Goal: Information Seeking & Learning: Learn about a topic

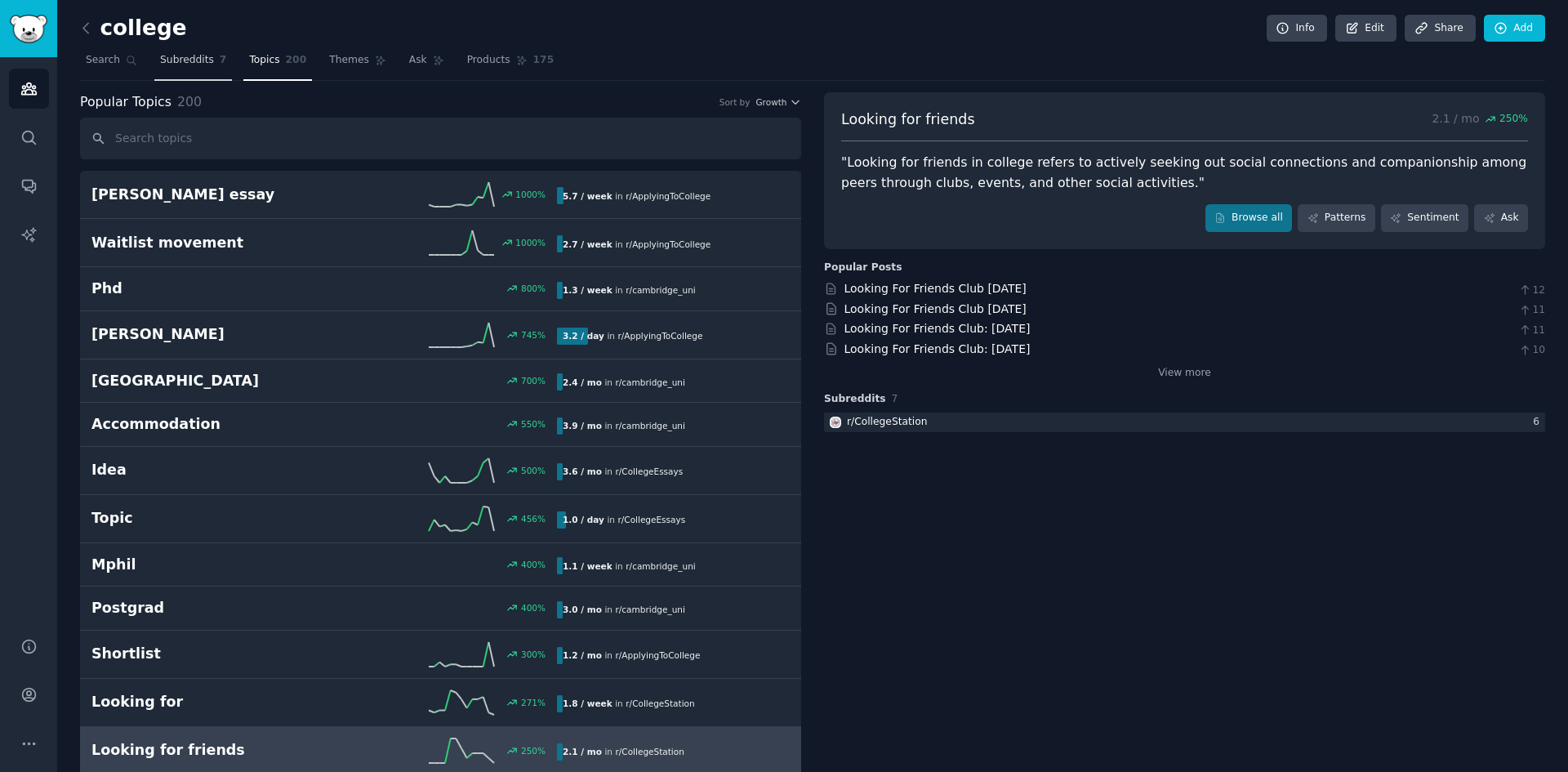
click at [191, 69] on link "Subreddits 7" at bounding box center [193, 64] width 77 height 33
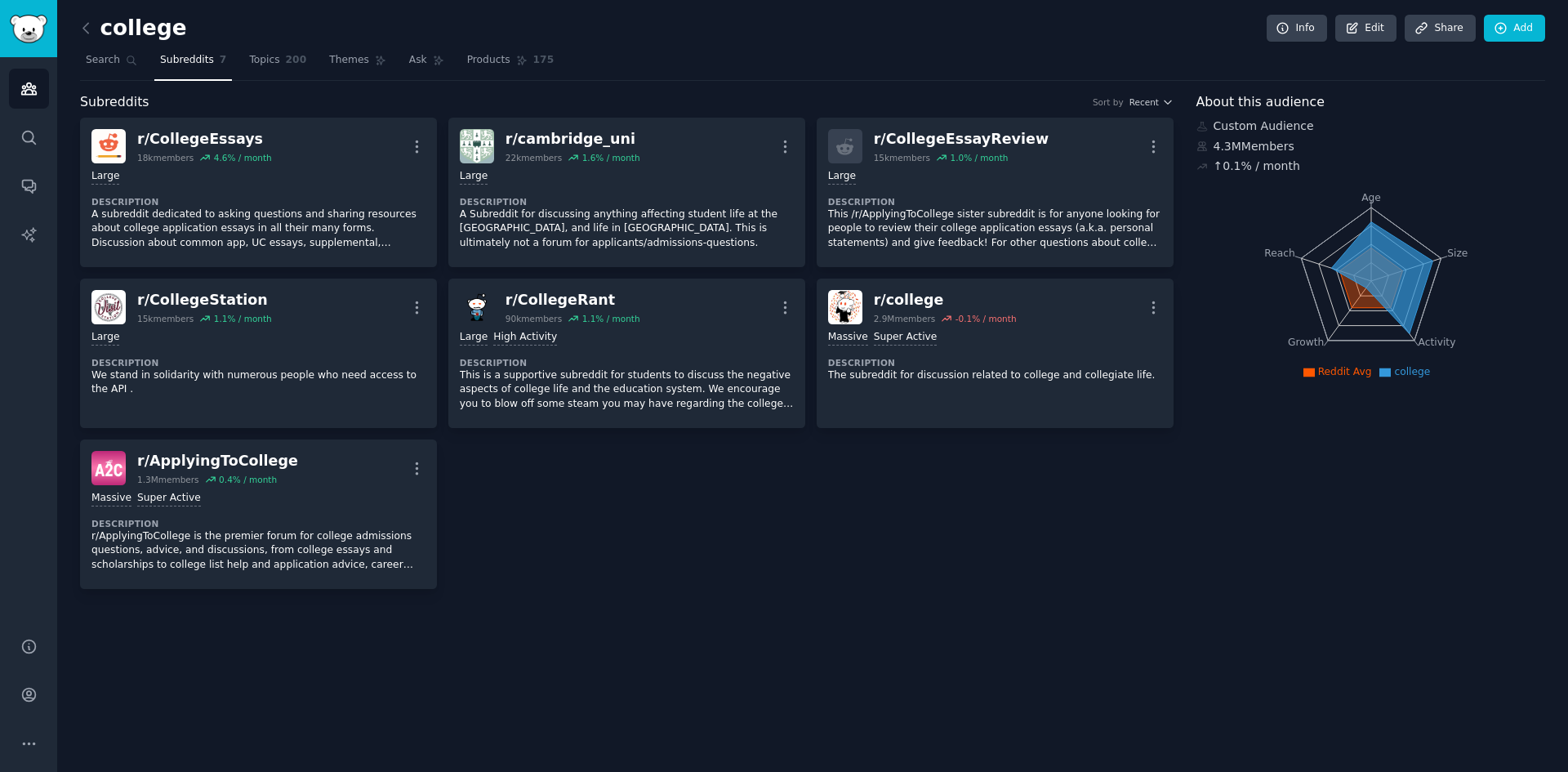
click at [310, 68] on nav "Search Subreddits 7 Topics 200 Themes Ask Products 175" at bounding box center [812, 64] width 1465 height 33
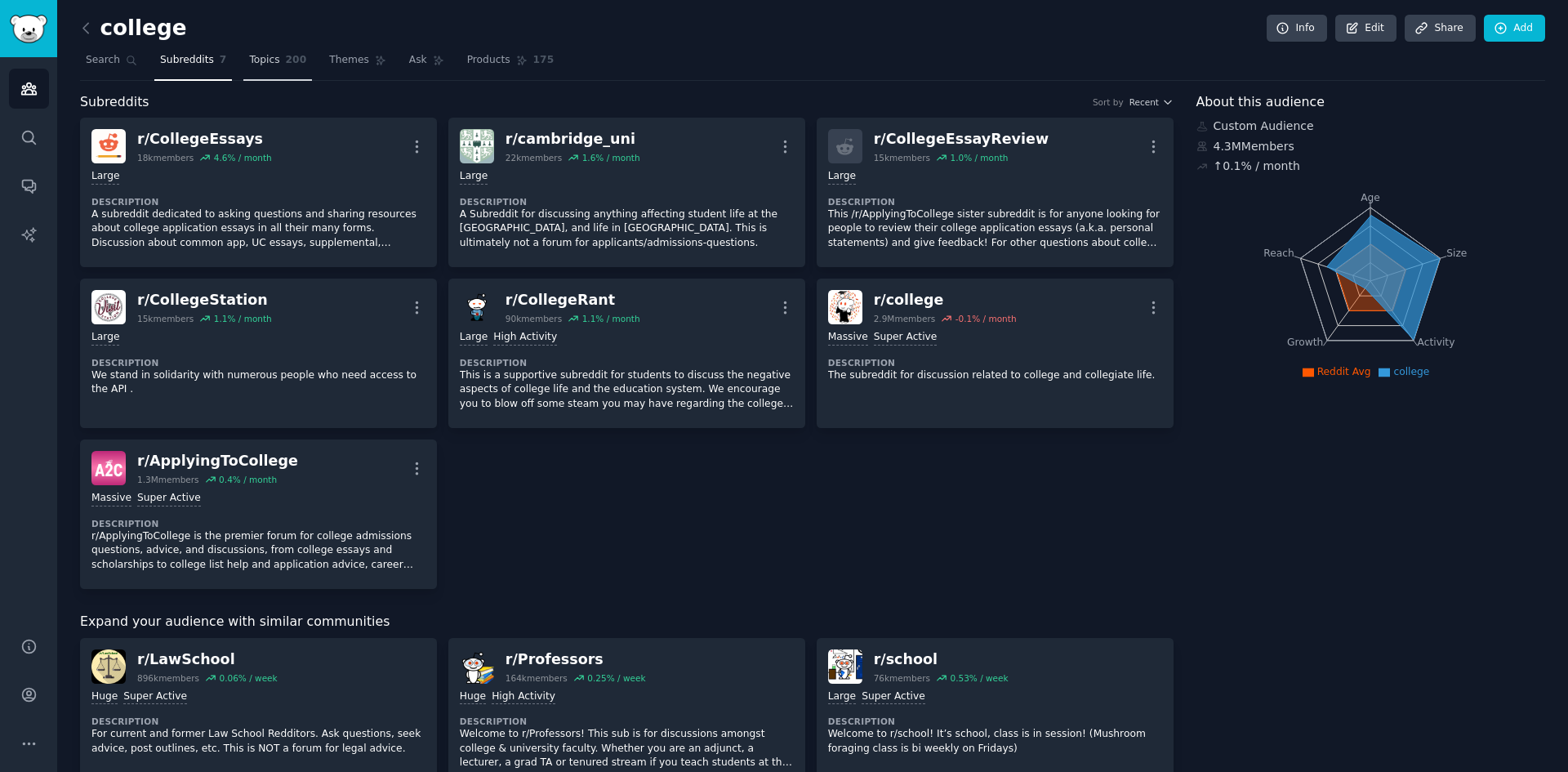
click at [267, 64] on span "Topics" at bounding box center [264, 61] width 30 height 15
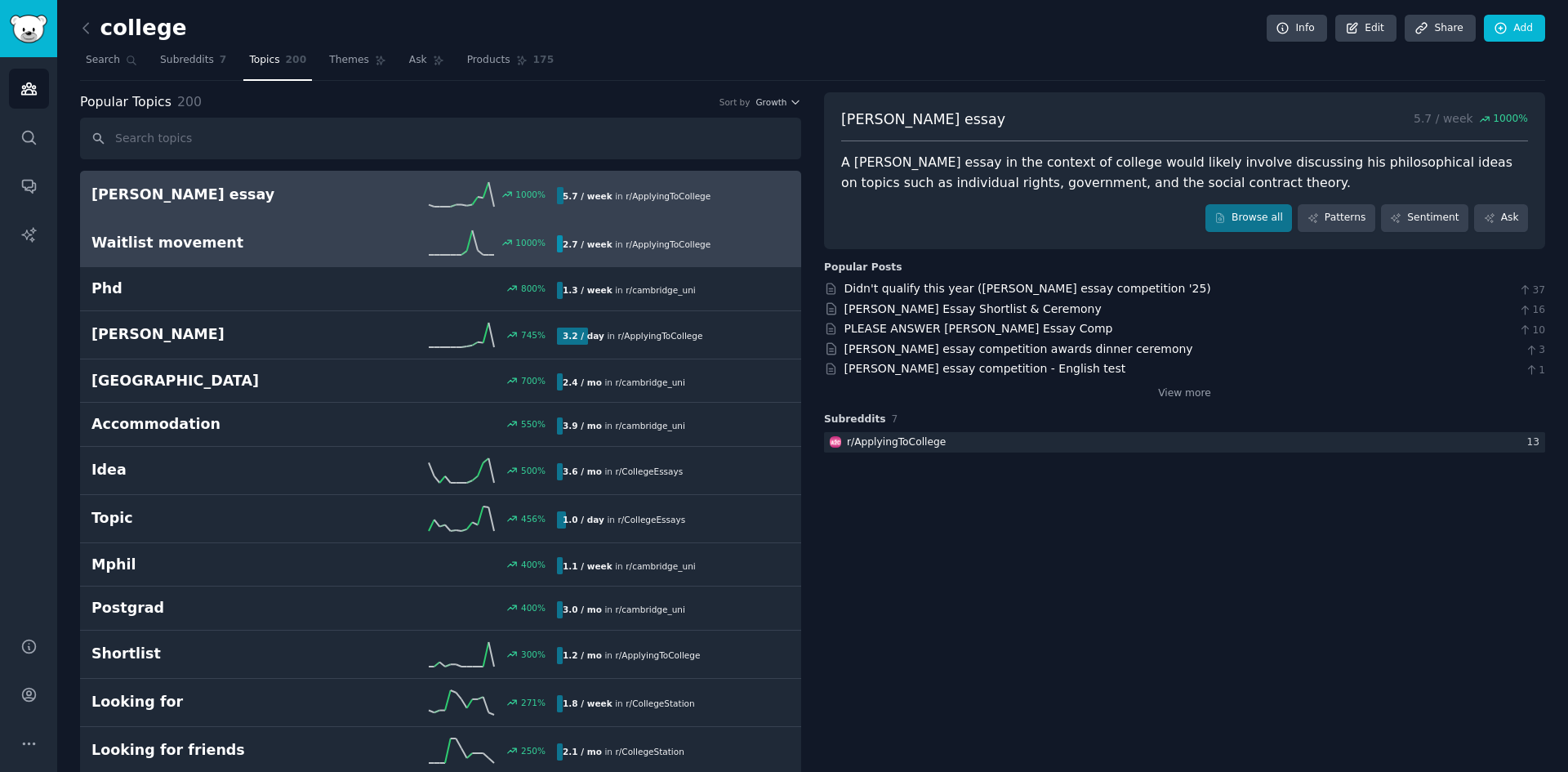
click at [282, 250] on h2 "Waitlist movement" at bounding box center [207, 242] width 232 height 20
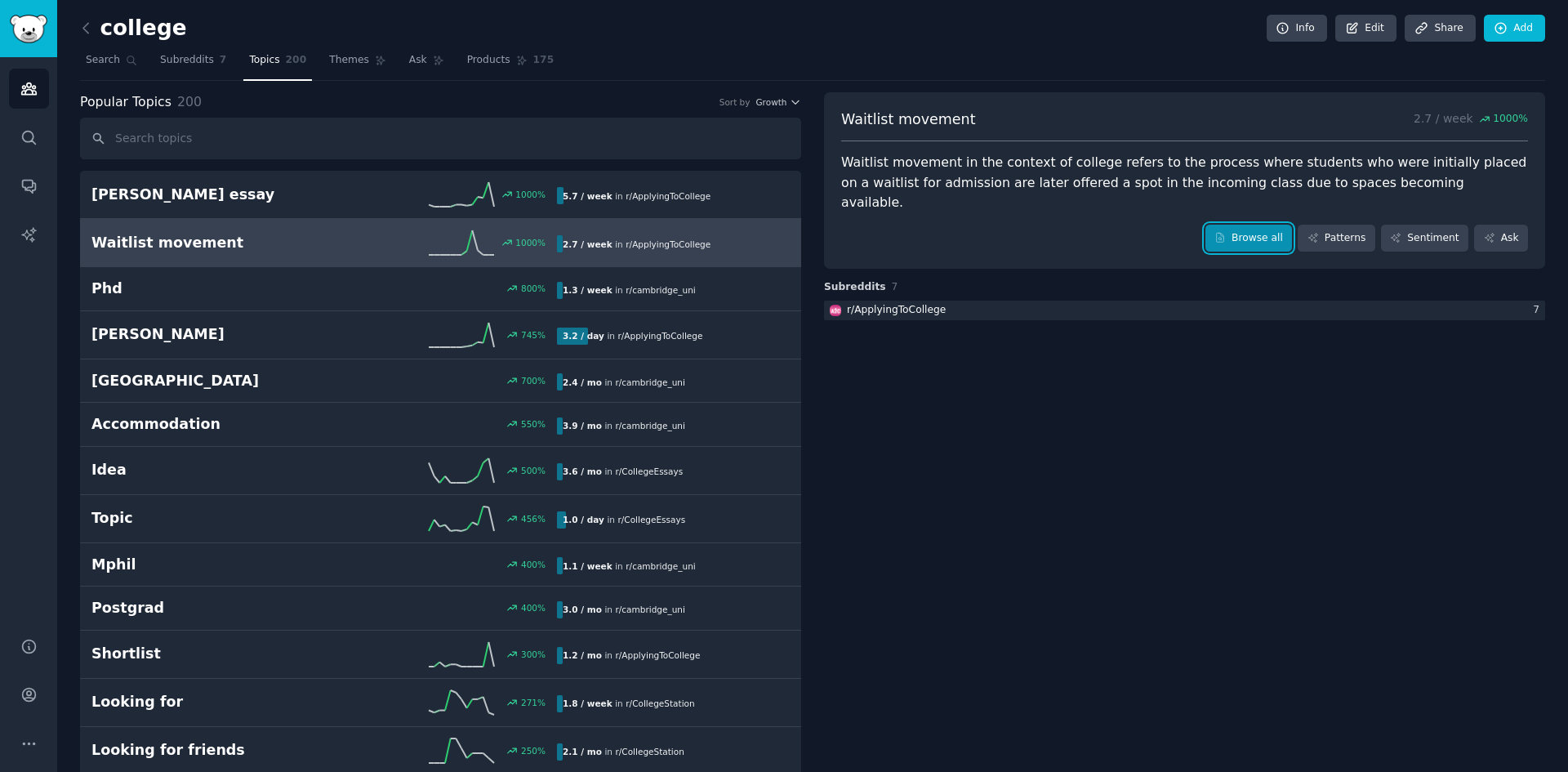
click at [1255, 225] on link "Browse all" at bounding box center [1250, 239] width 88 height 28
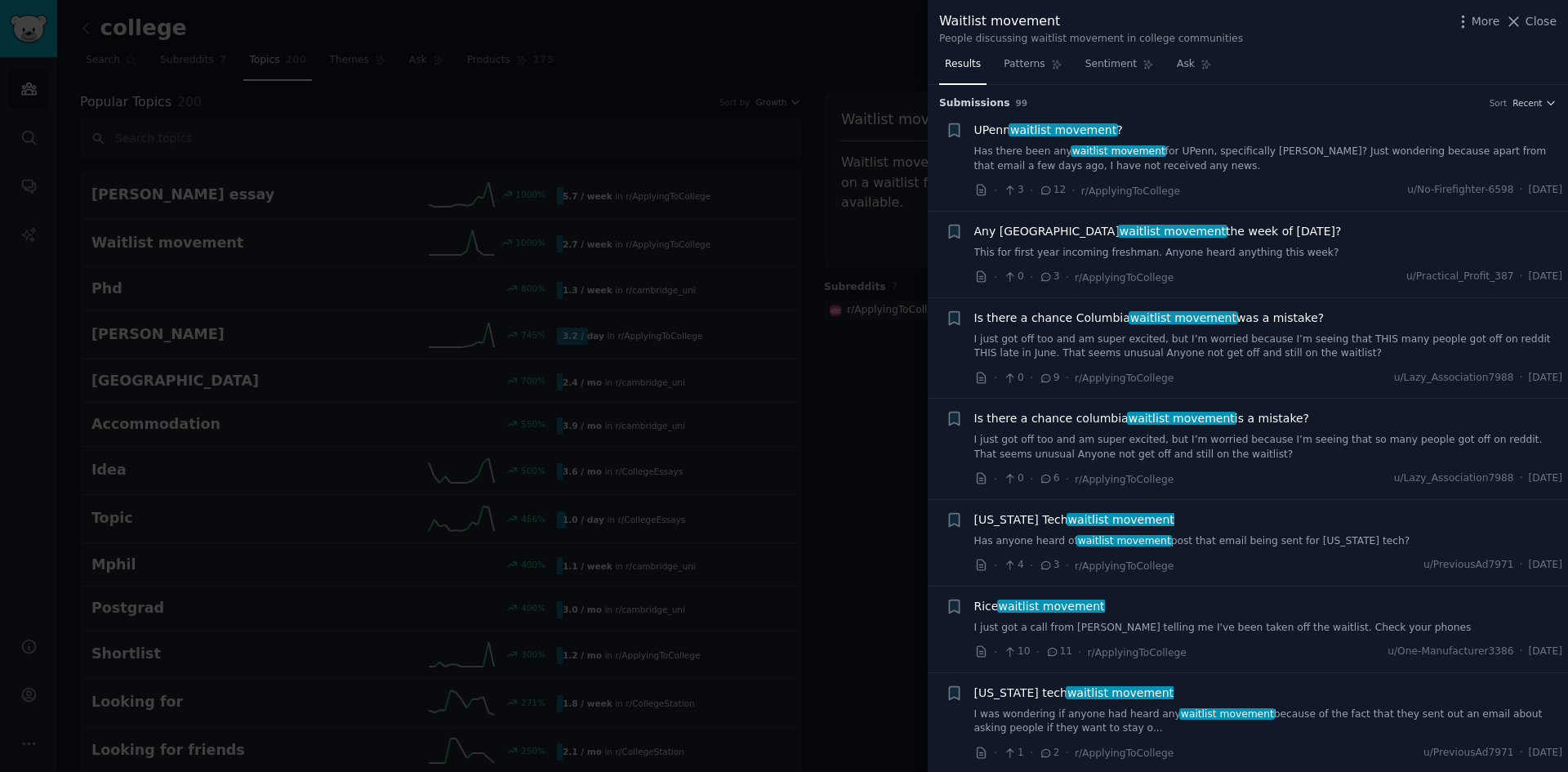
click at [980, 130] on span "UPenn waitlist movement ?" at bounding box center [1049, 131] width 149 height 18
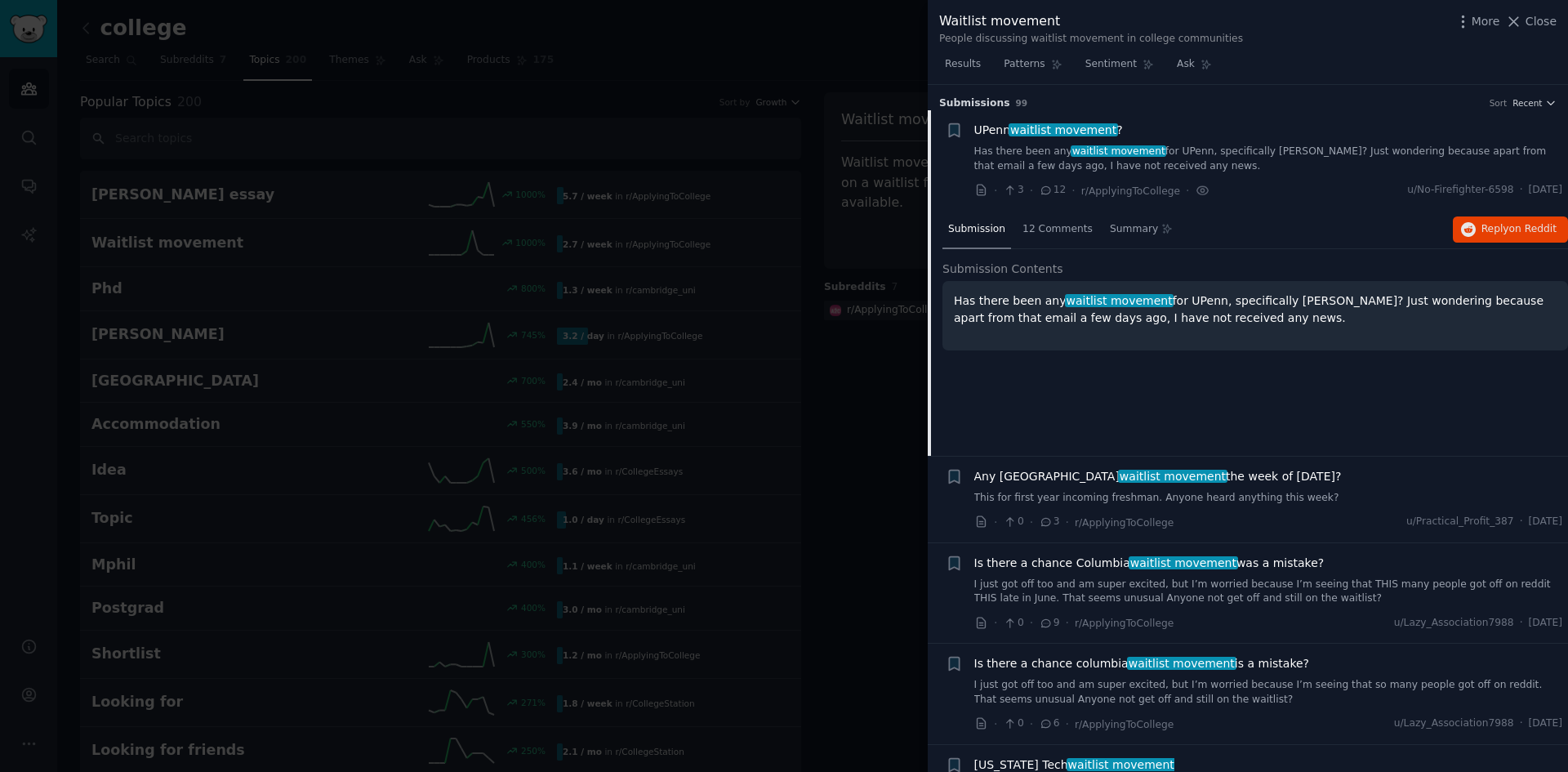
scroll to position [26, 0]
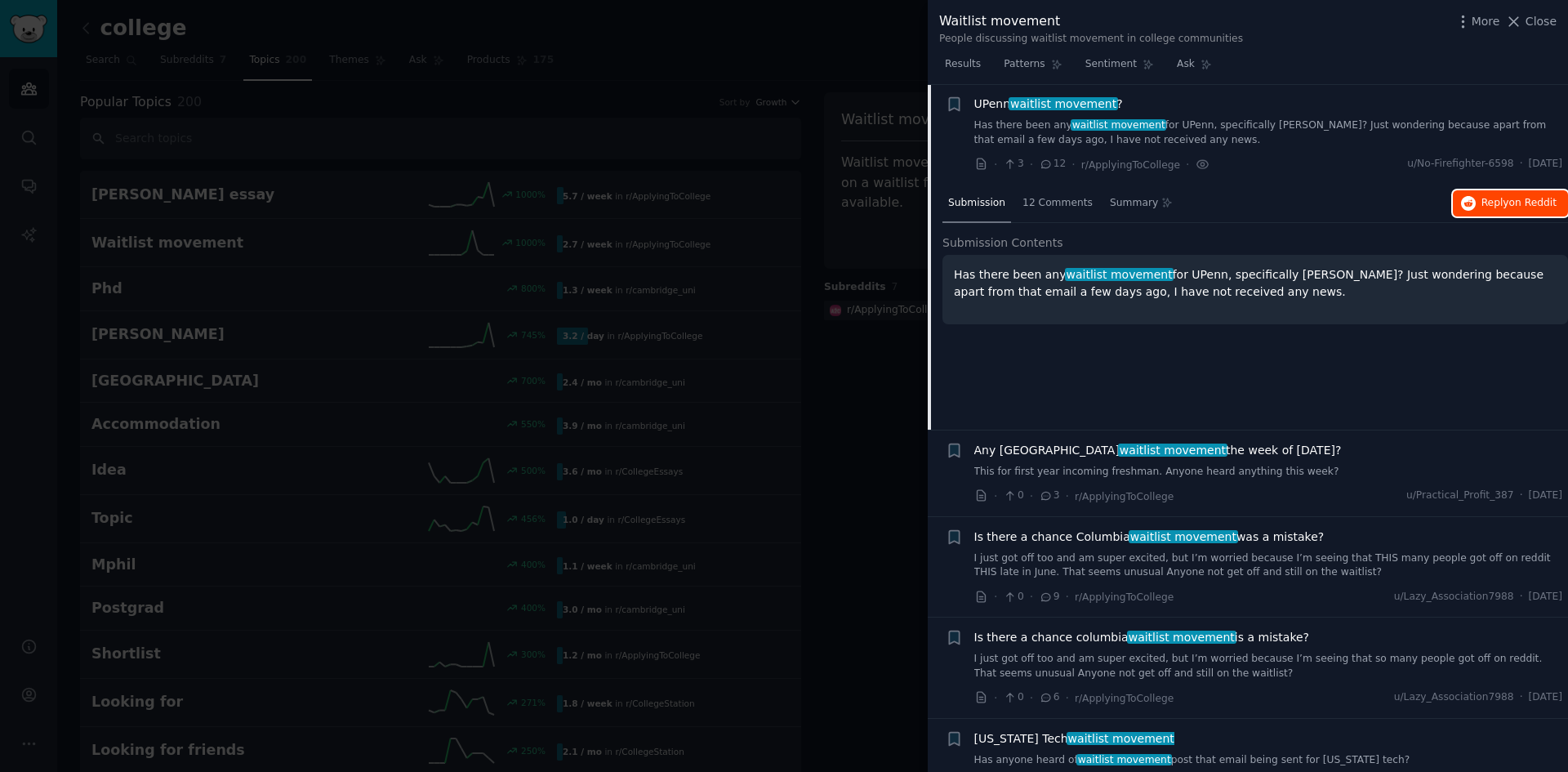
click at [1484, 202] on span "Reply on Reddit" at bounding box center [1519, 204] width 75 height 15
